Goal: Task Accomplishment & Management: Manage account settings

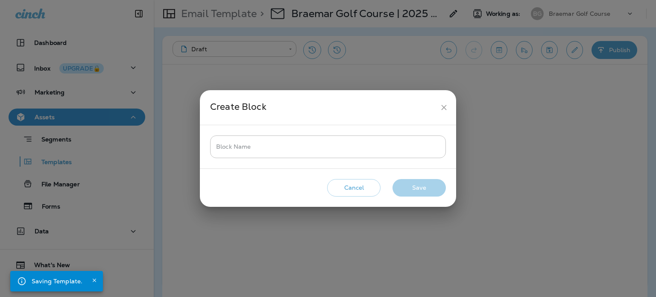
click at [444, 108] on icon "close" at bounding box center [443, 107] width 9 height 9
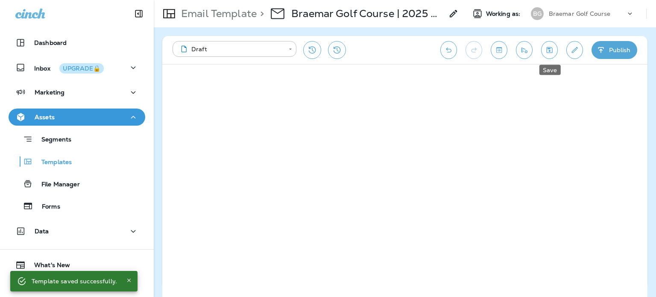
click at [547, 51] on icon "Save" at bounding box center [549, 50] width 9 height 9
click at [579, 50] on icon "Edit details" at bounding box center [574, 50] width 9 height 9
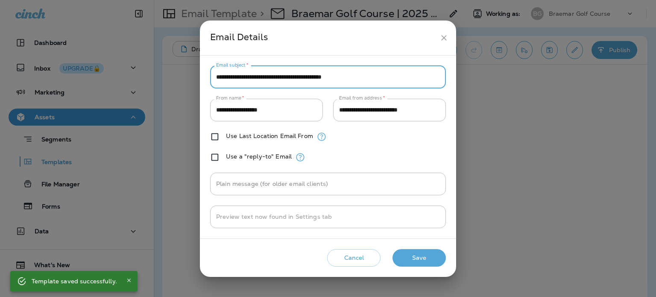
drag, startPoint x: 400, startPoint y: 80, endPoint x: 466, endPoint y: 91, distance: 66.7
click at [466, 91] on div "**********" at bounding box center [328, 148] width 656 height 297
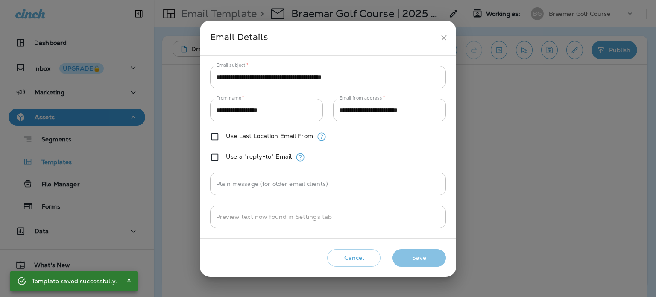
click at [430, 253] on button "Save" at bounding box center [418, 258] width 53 height 18
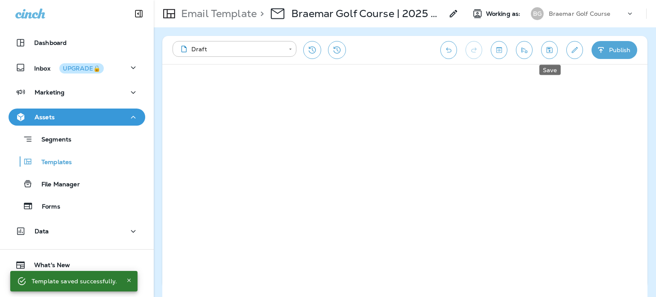
click at [547, 52] on icon "Save" at bounding box center [549, 50] width 9 height 9
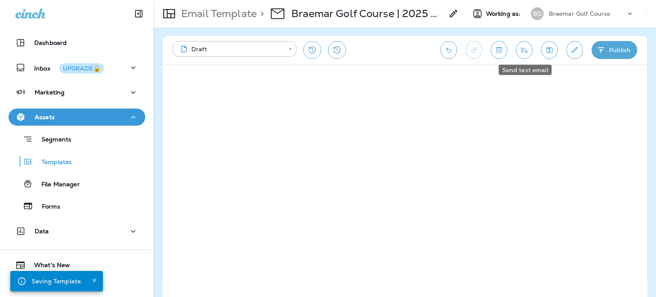
click at [529, 50] on button "Send test email" at bounding box center [524, 50] width 17 height 18
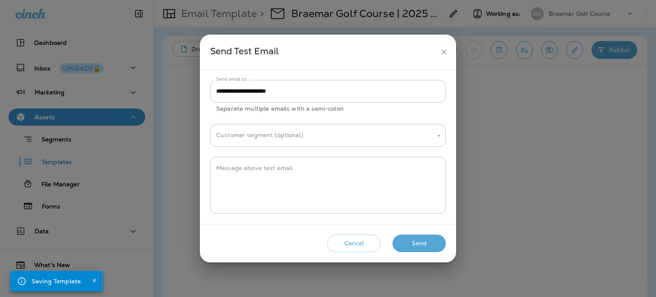
click at [424, 246] on button "Send" at bounding box center [418, 243] width 53 height 18
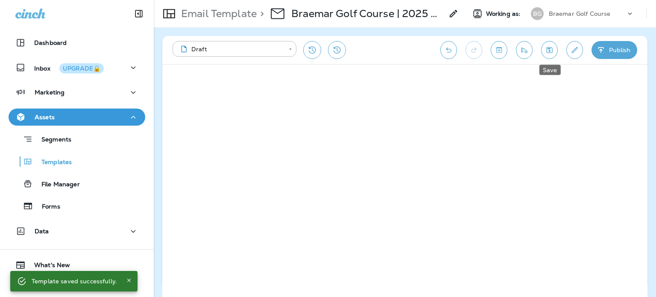
drag, startPoint x: 545, startPoint y: 55, endPoint x: 541, endPoint y: 54, distance: 4.8
click at [545, 55] on button "Save" at bounding box center [549, 50] width 17 height 18
click at [526, 50] on icon "Send test email" at bounding box center [524, 50] width 9 height 9
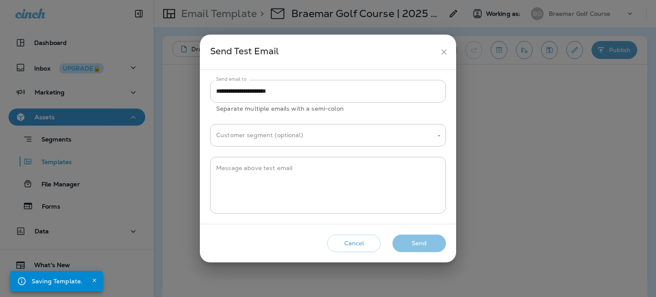
click at [408, 248] on button "Send" at bounding box center [418, 243] width 53 height 18
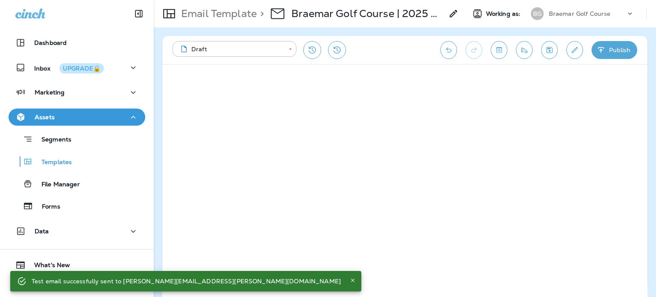
click at [547, 47] on icon "Save" at bounding box center [550, 50] width 6 height 6
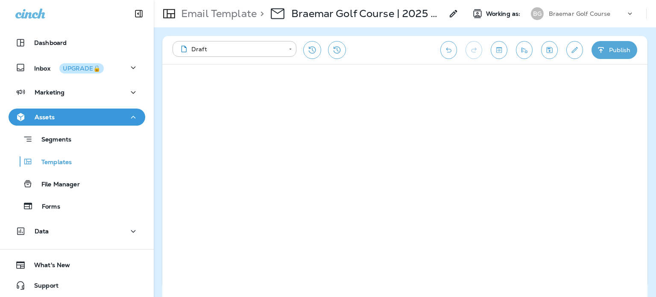
click at [551, 49] on icon "Save" at bounding box center [549, 50] width 9 height 9
click at [528, 47] on icon "Send test email" at bounding box center [524, 50] width 9 height 9
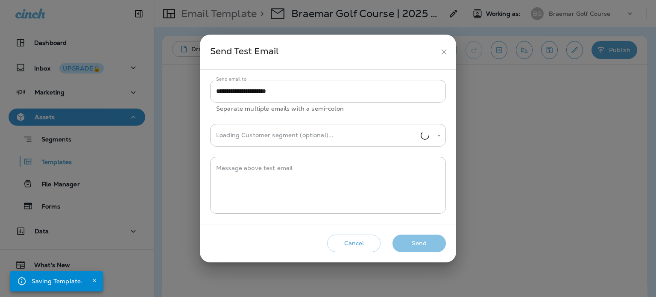
click at [429, 246] on button "Send" at bounding box center [418, 243] width 53 height 18
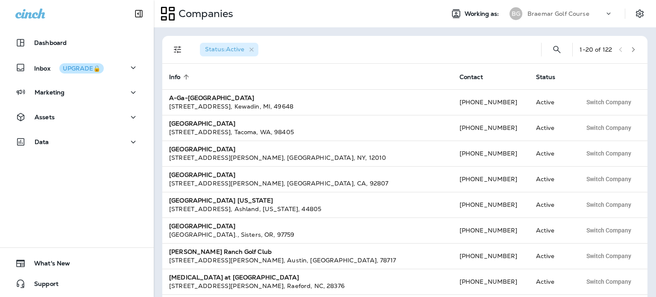
click at [68, 116] on div "Assets" at bounding box center [76, 117] width 123 height 11
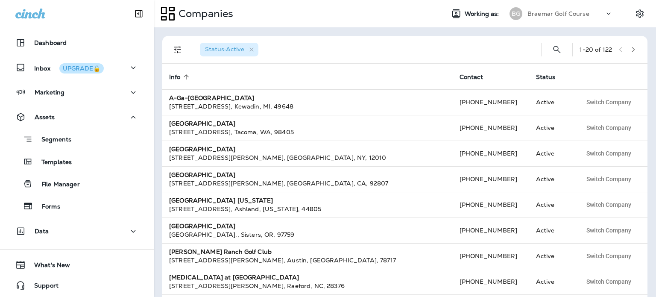
click at [72, 161] on div "Templates" at bounding box center [77, 161] width 130 height 13
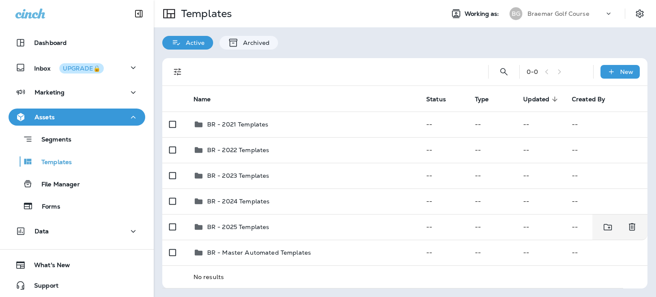
click at [279, 222] on div "BR - 2025 Templates" at bounding box center [302, 227] width 219 height 10
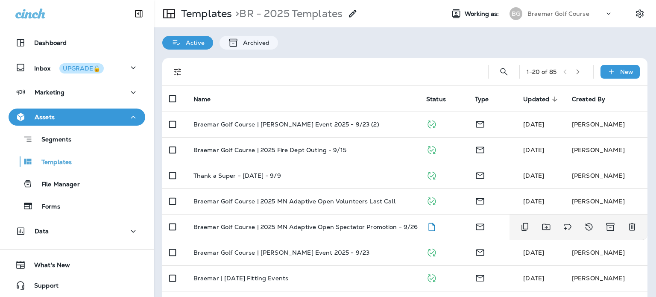
click at [388, 225] on p "Braemar Golf Course | 2025 MN Adaptive Open Spectator Promotion - 9/26" at bounding box center [305, 226] width 225 height 7
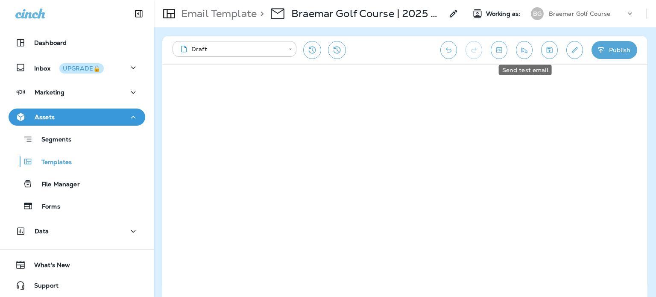
click at [528, 55] on button "Send test email" at bounding box center [524, 50] width 17 height 18
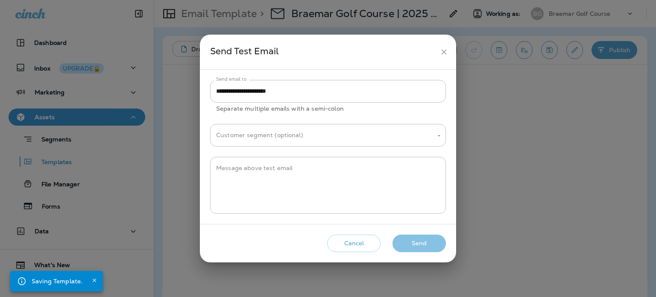
click at [412, 243] on button "Send" at bounding box center [418, 243] width 53 height 18
